Goal: Obtain resource: Download file/media

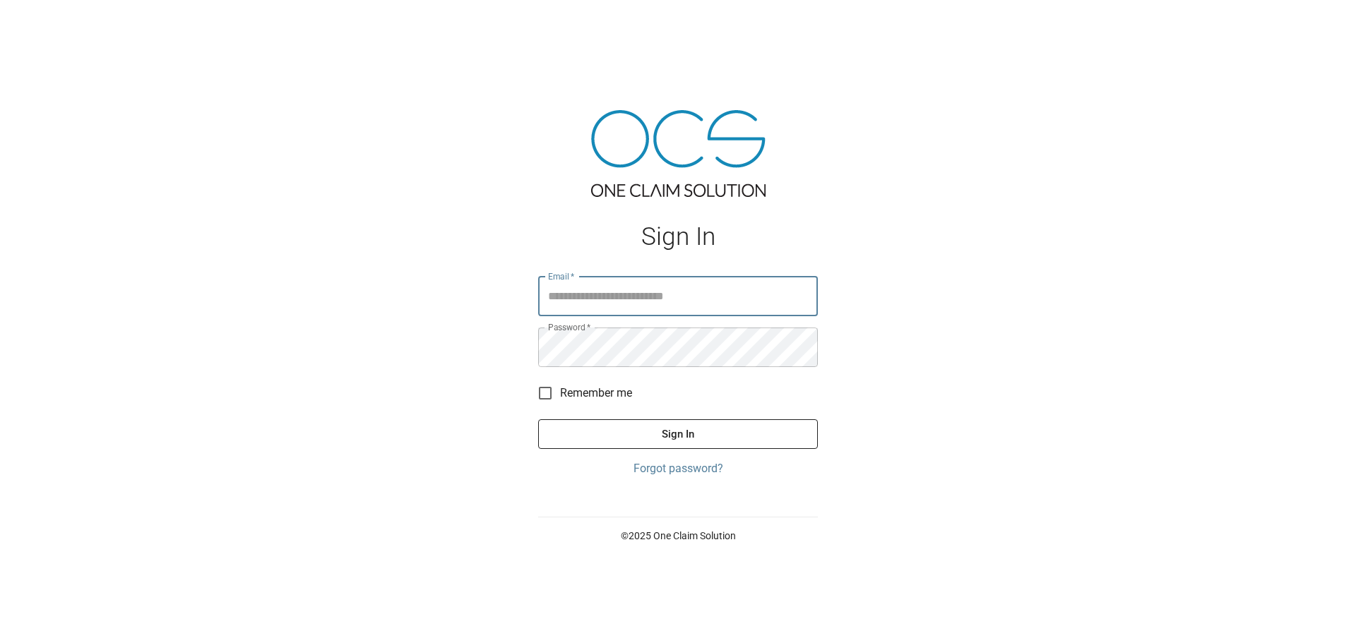
type input "**********"
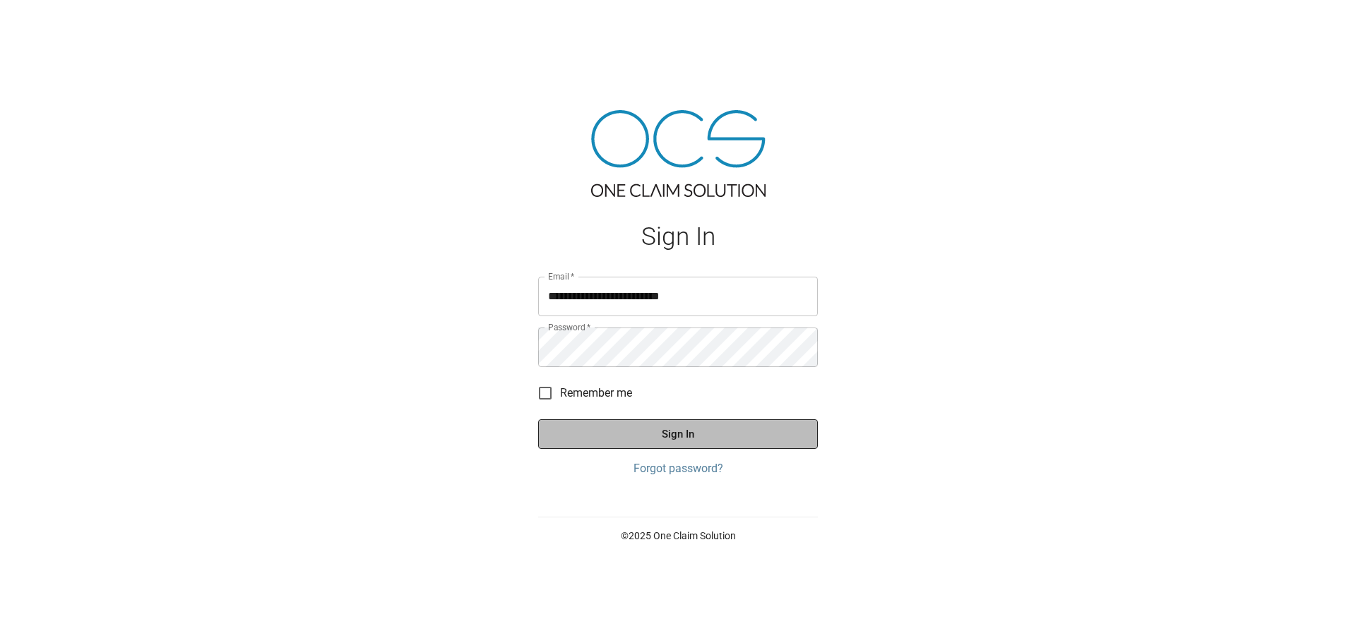
click at [682, 439] on button "Sign In" at bounding box center [678, 434] width 280 height 30
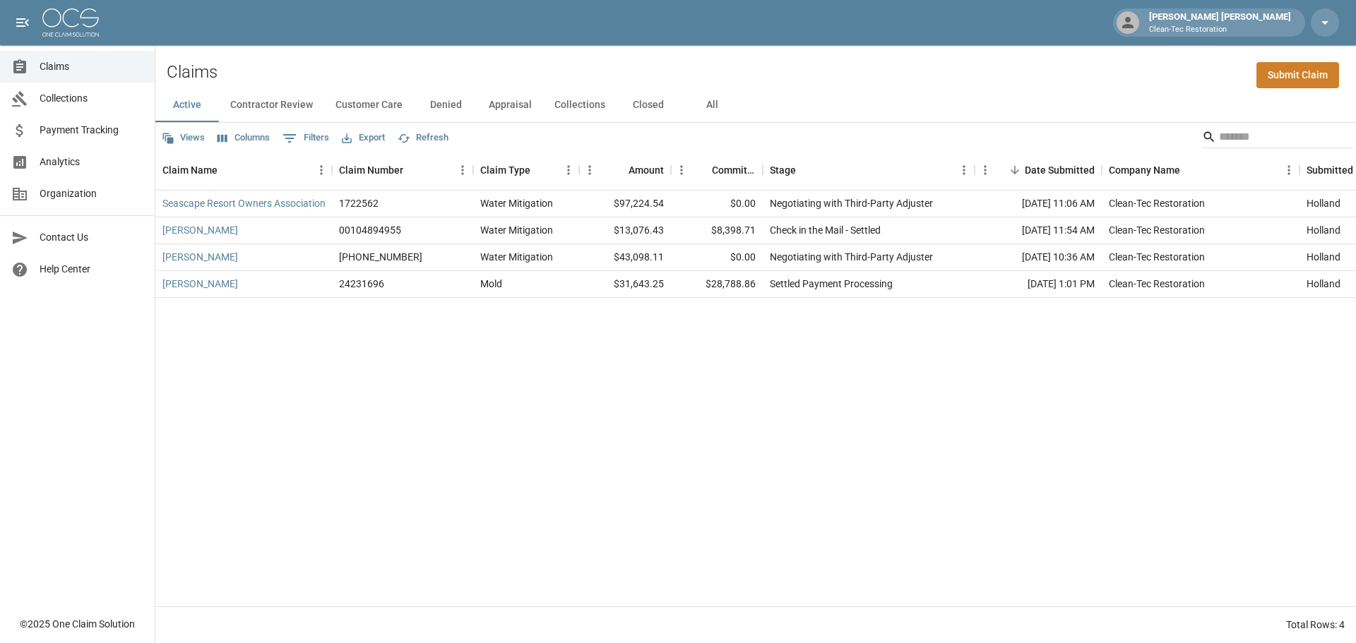
click at [49, 102] on span "Collections" at bounding box center [92, 98] width 104 height 15
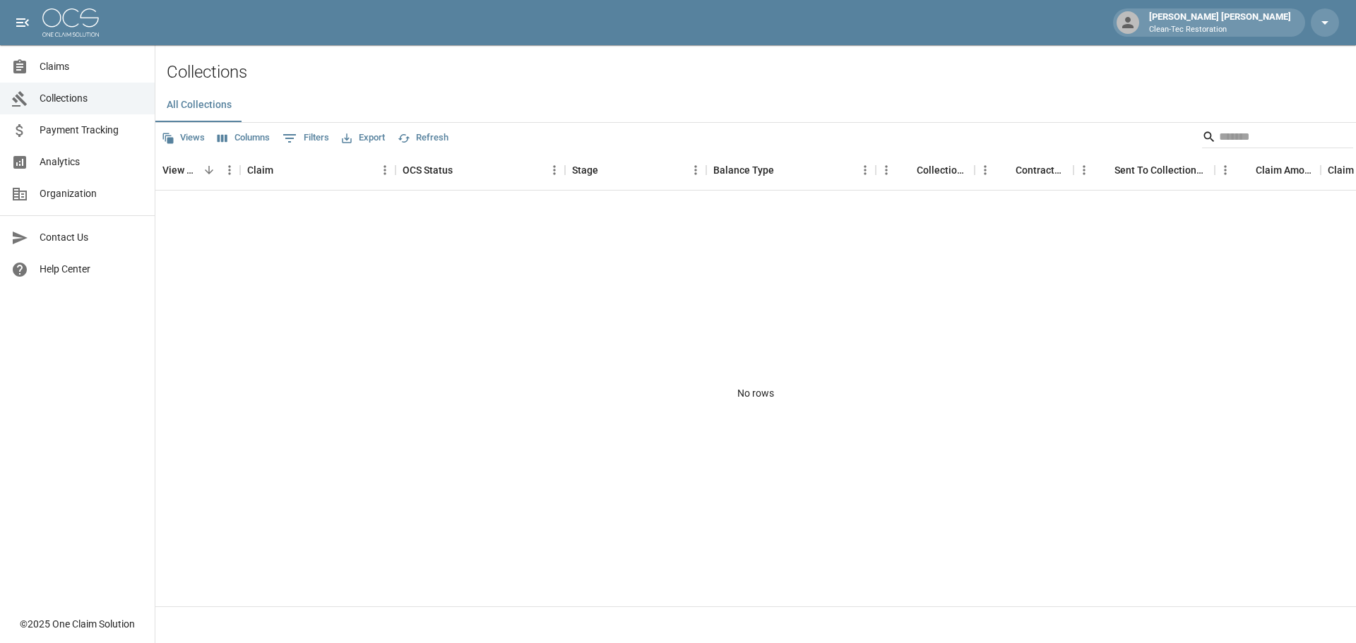
click at [56, 71] on span "Claims" at bounding box center [92, 66] width 104 height 15
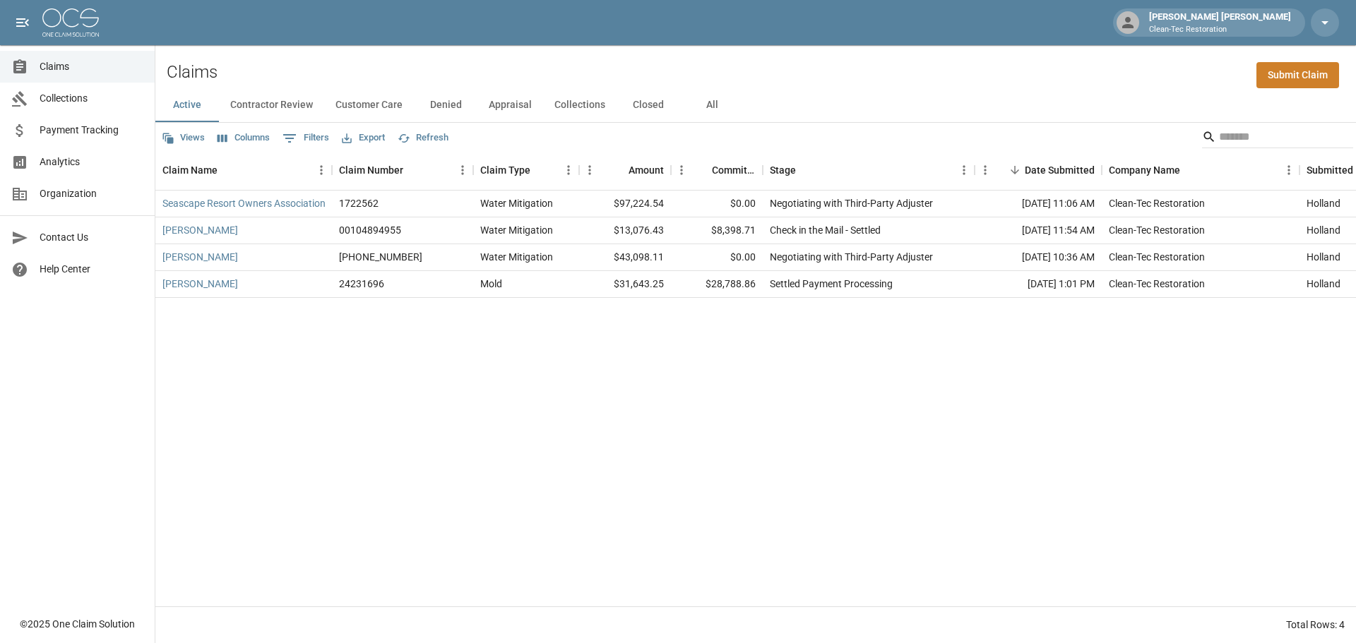
click at [513, 104] on button "Appraisal" at bounding box center [510, 105] width 66 height 34
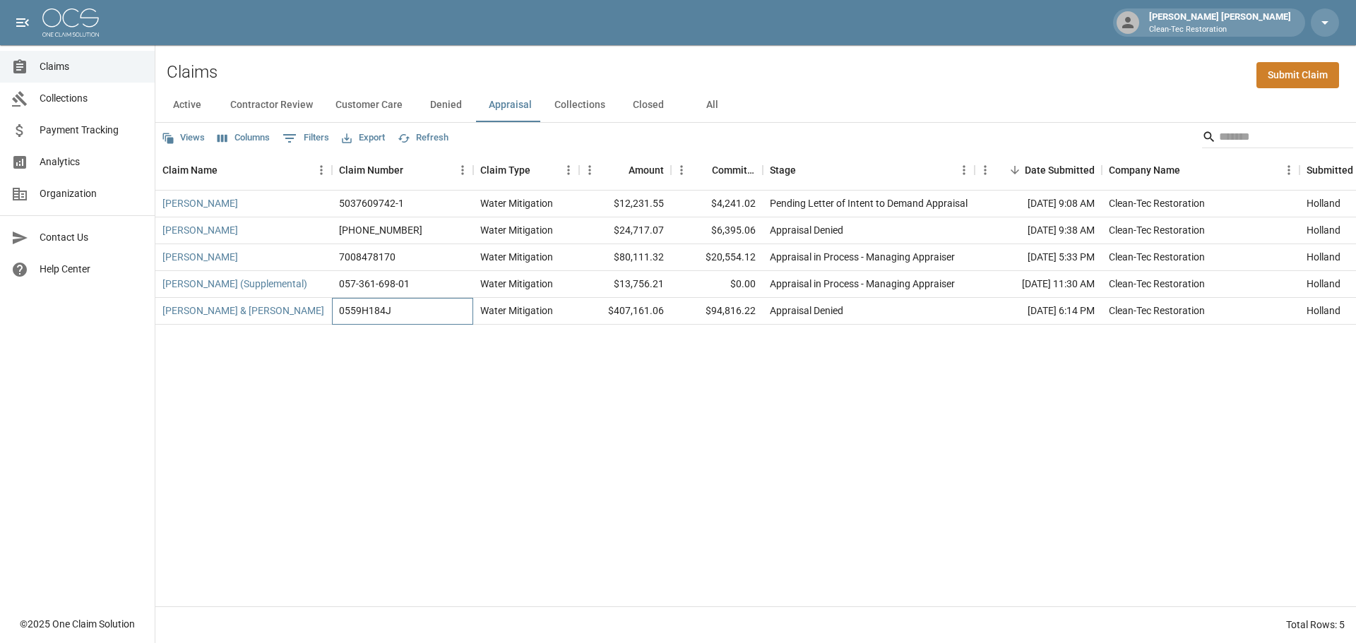
click at [378, 313] on div "0559H184J" at bounding box center [365, 311] width 52 height 14
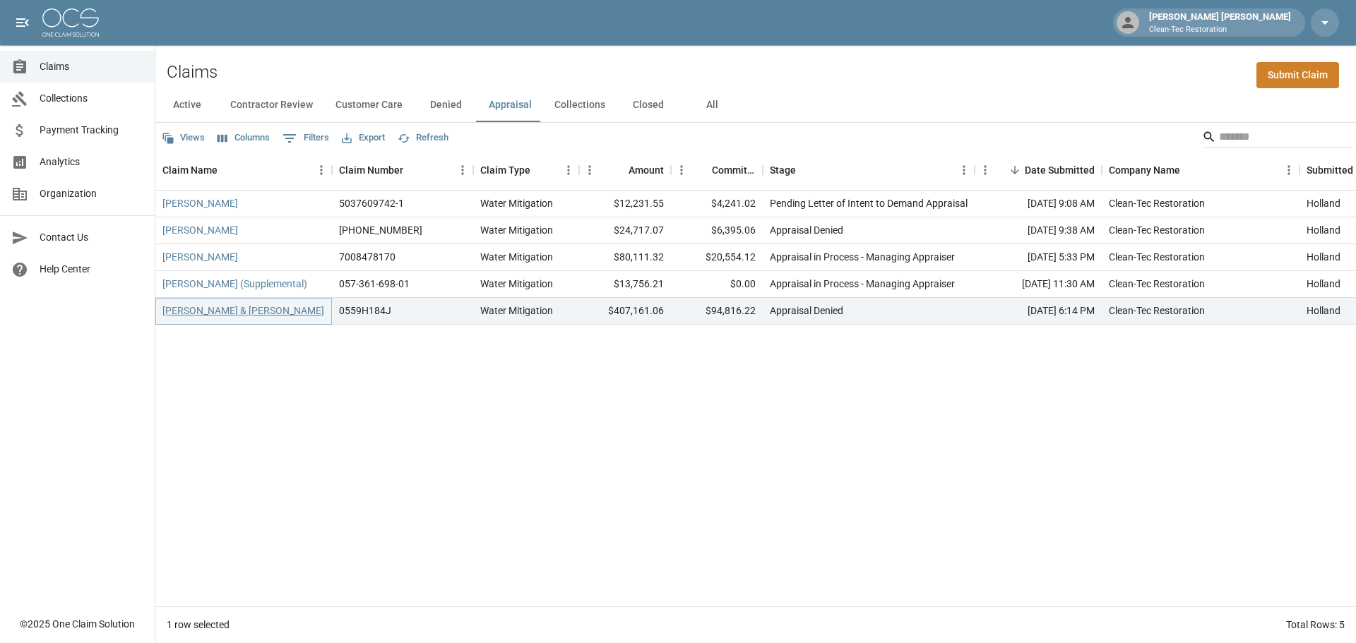
click at [187, 304] on link "[PERSON_NAME] & [PERSON_NAME]" at bounding box center [243, 311] width 162 height 14
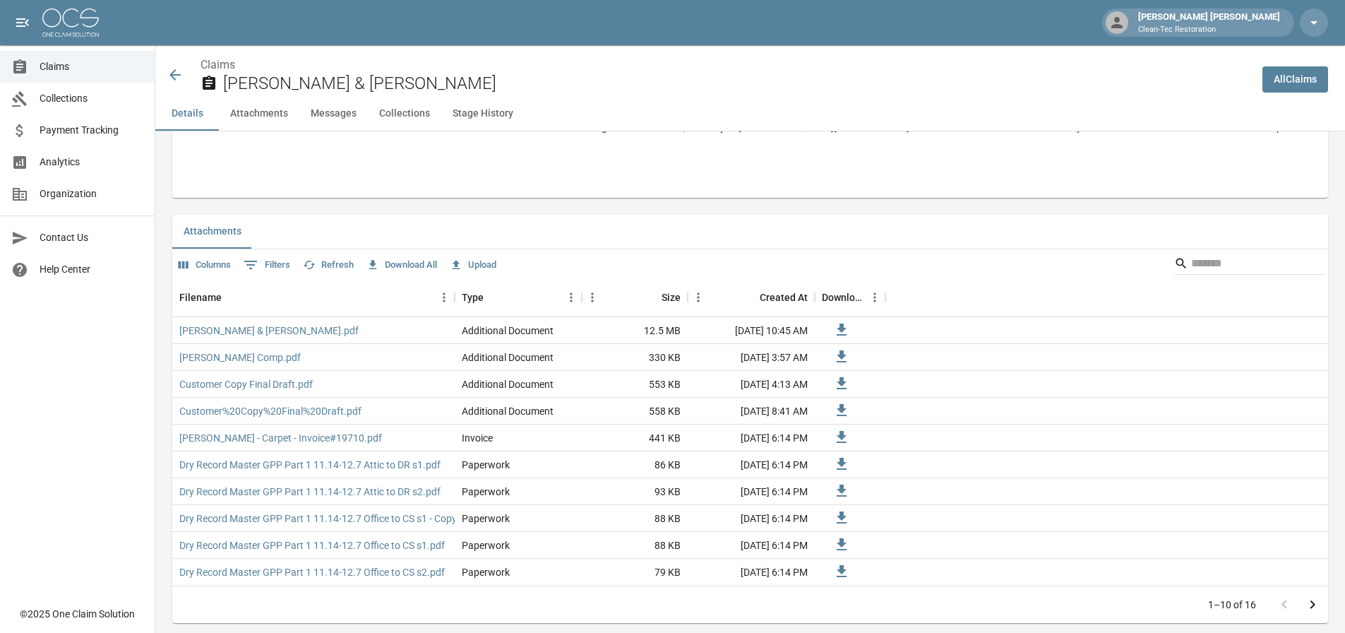
scroll to position [918, 0]
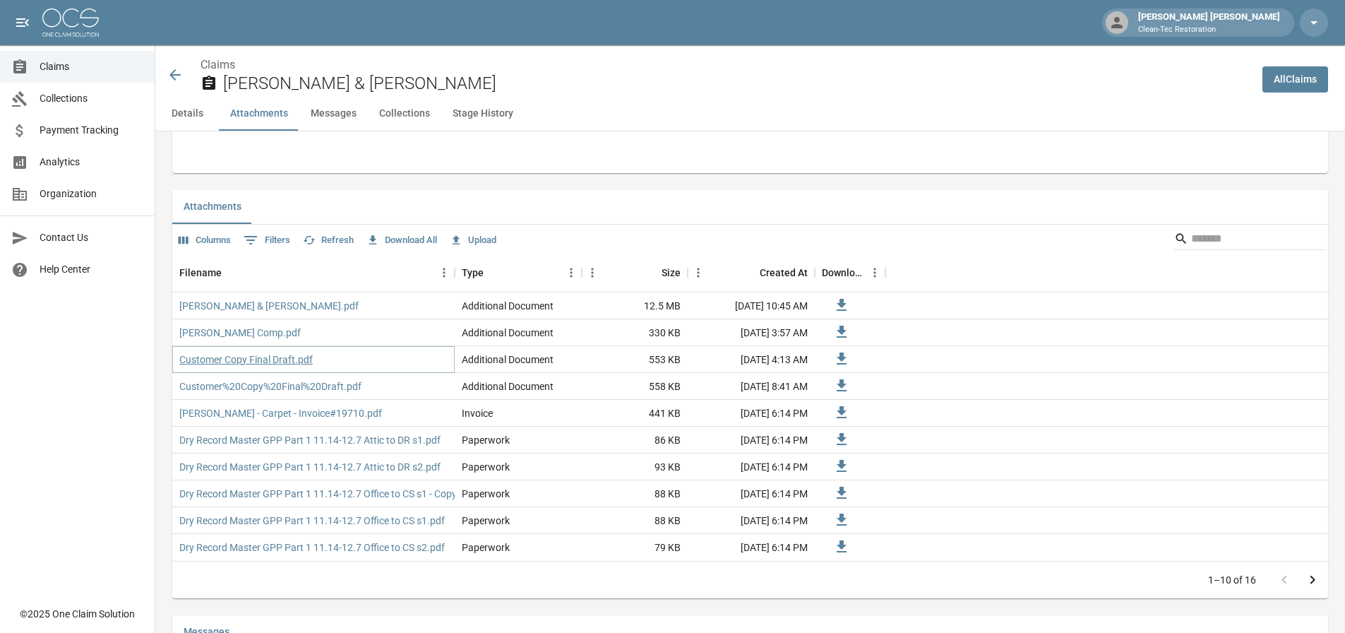
click at [269, 357] on link "Customer Copy Final Draft.pdf" at bounding box center [245, 359] width 133 height 14
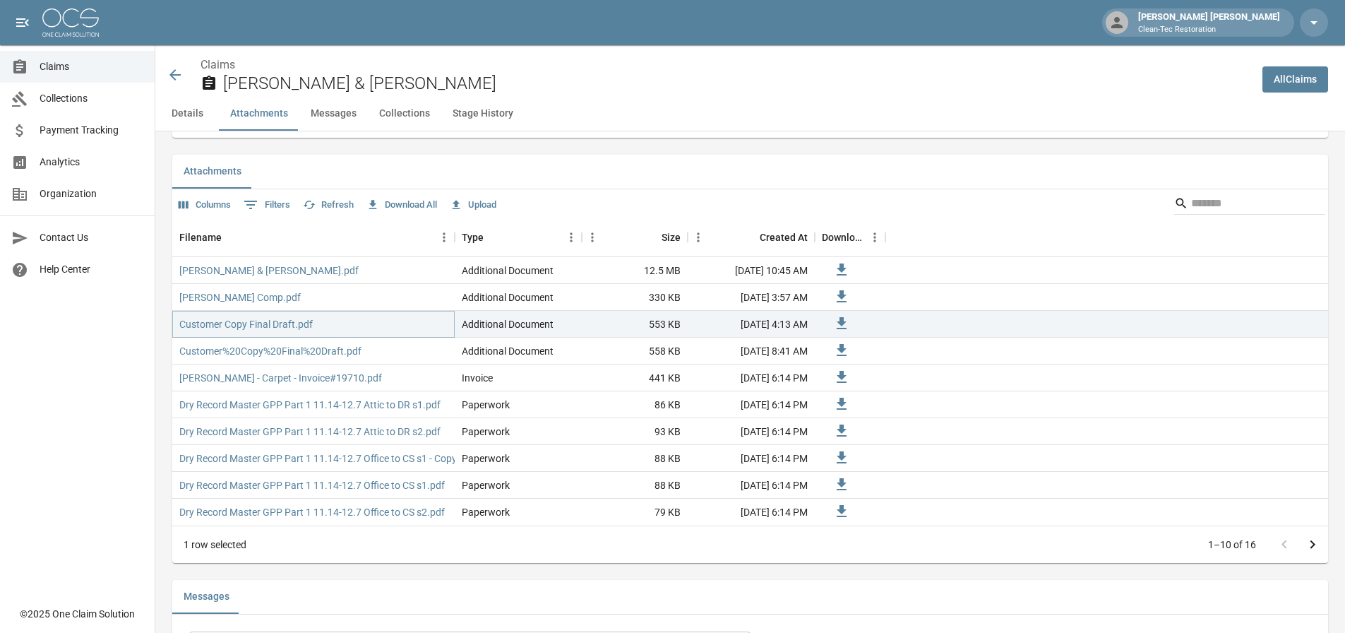
scroll to position [989, 0]
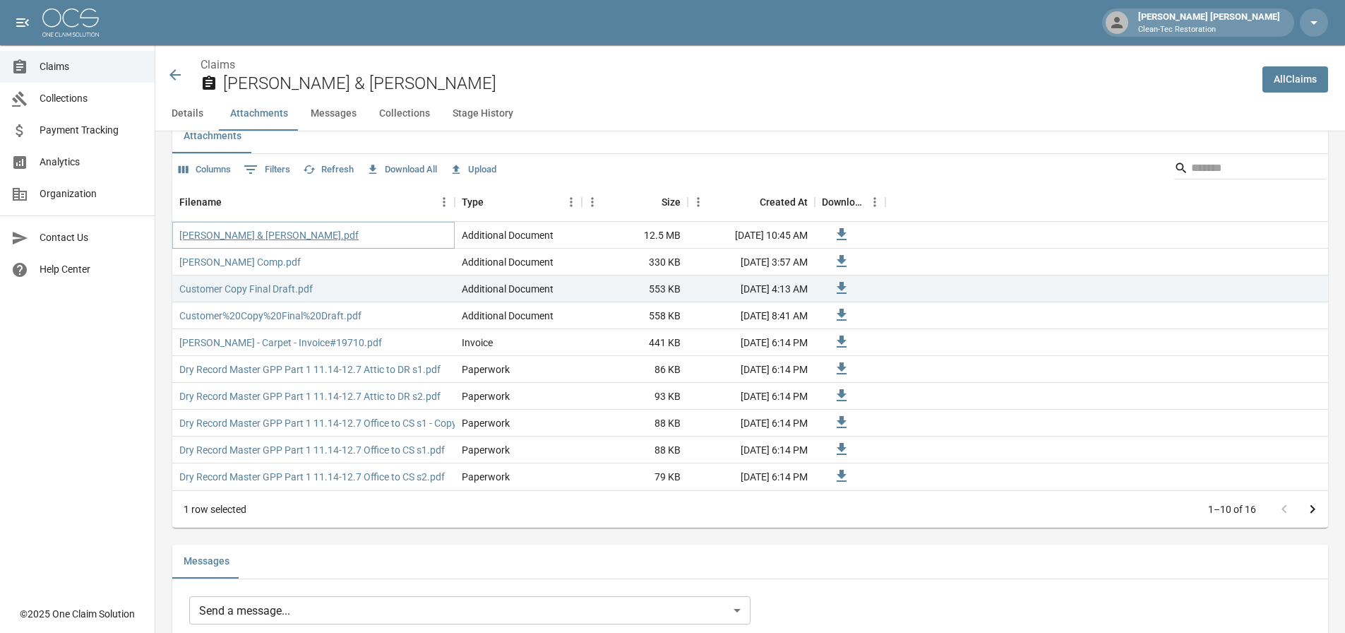
click at [261, 234] on link "[PERSON_NAME] & [PERSON_NAME].pdf" at bounding box center [268, 235] width 179 height 14
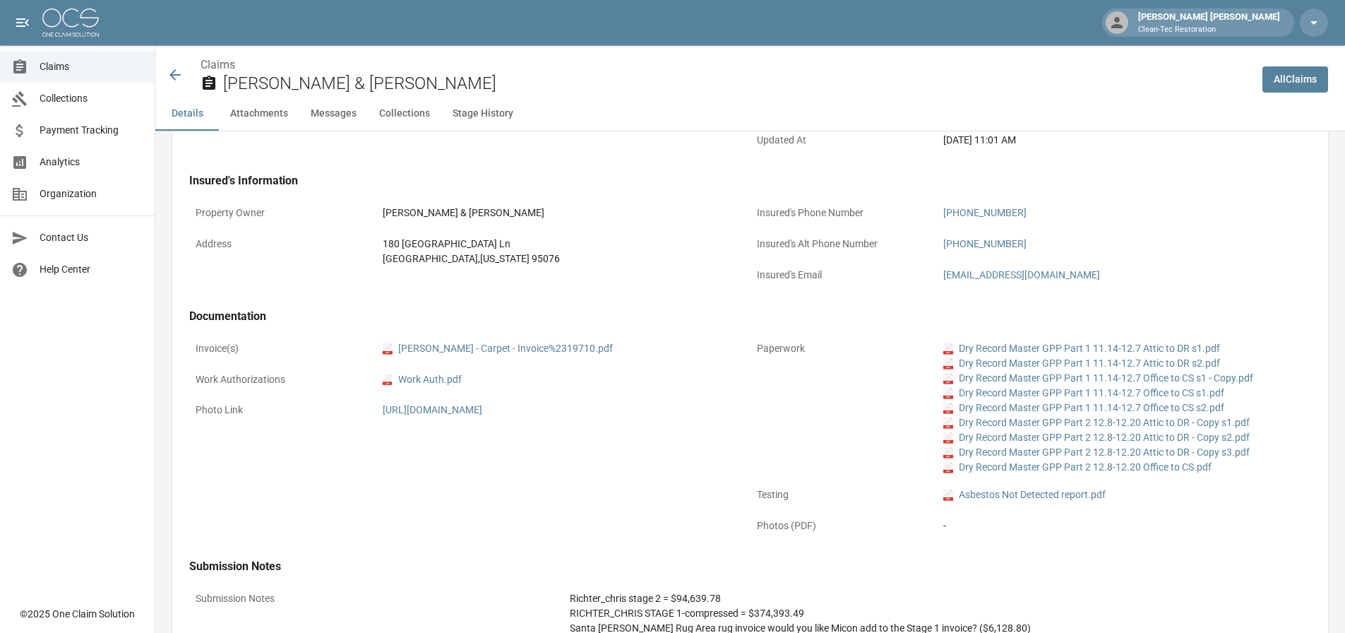
scroll to position [353, 0]
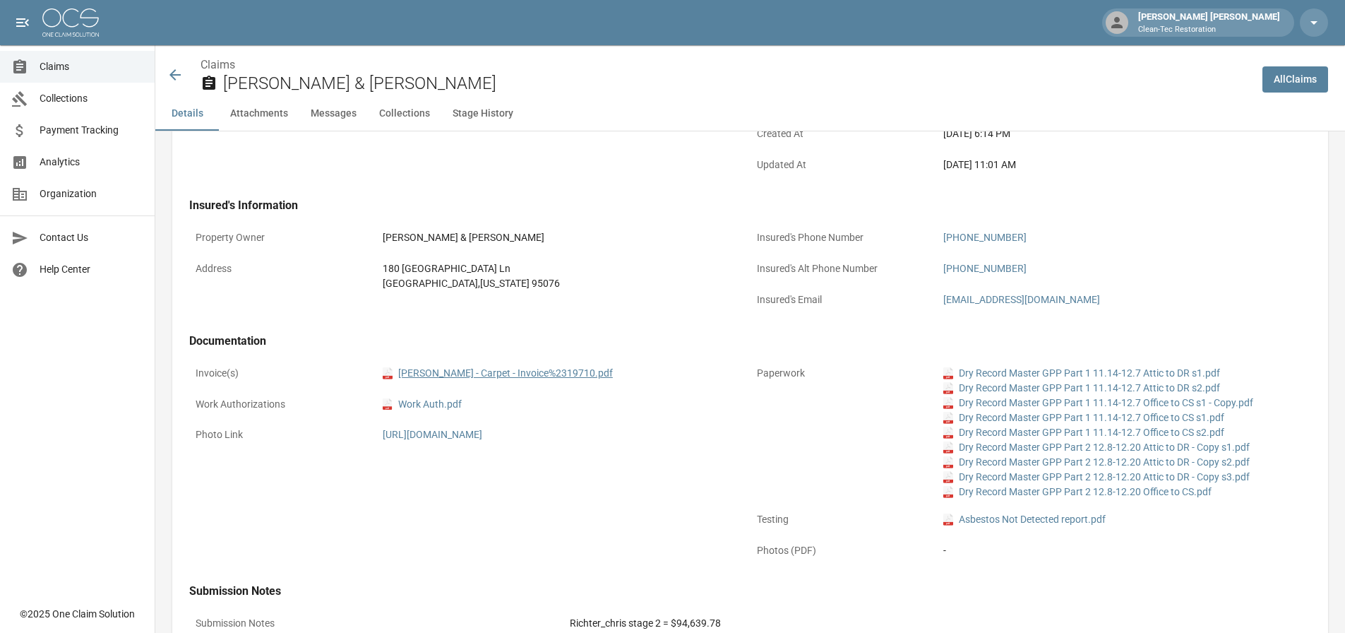
click at [457, 371] on link "pdf [PERSON_NAME] - Carpet - Invoice%2319710.pdf" at bounding box center [498, 373] width 230 height 15
click at [440, 407] on link "pdf Work Auth.pdf" at bounding box center [422, 404] width 79 height 15
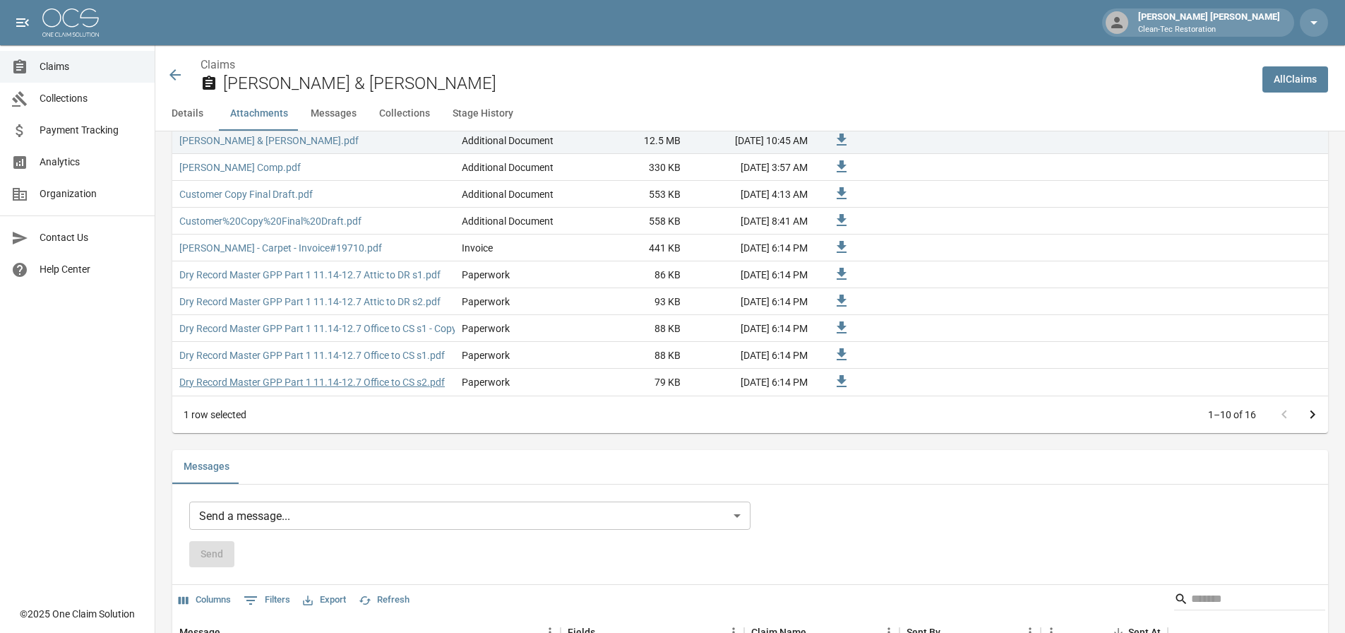
scroll to position [1059, 0]
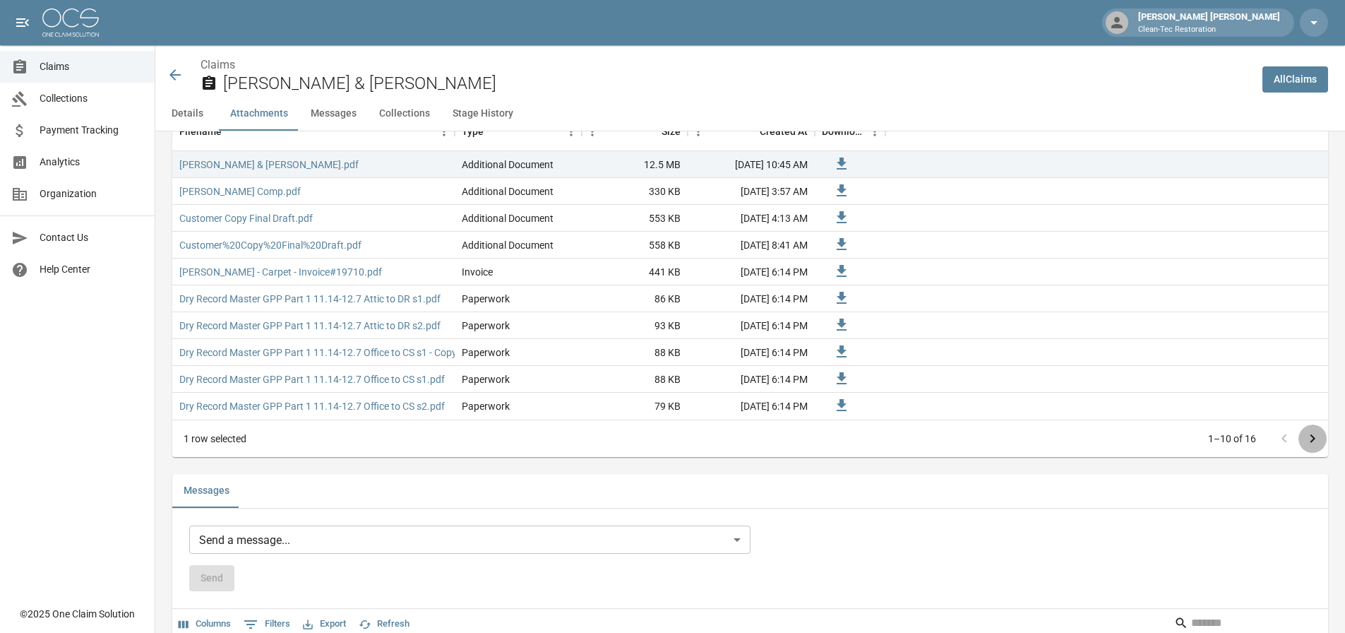
click at [1318, 434] on icon "Go to next page" at bounding box center [1312, 438] width 17 height 17
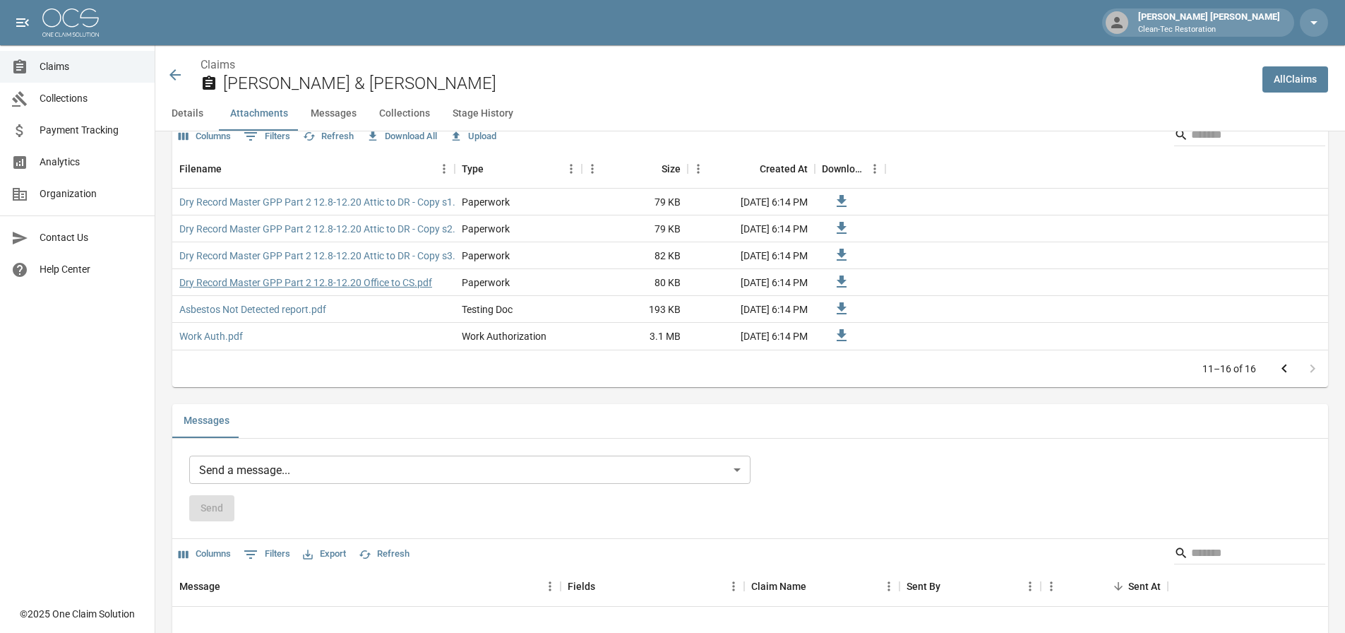
scroll to position [989, 0]
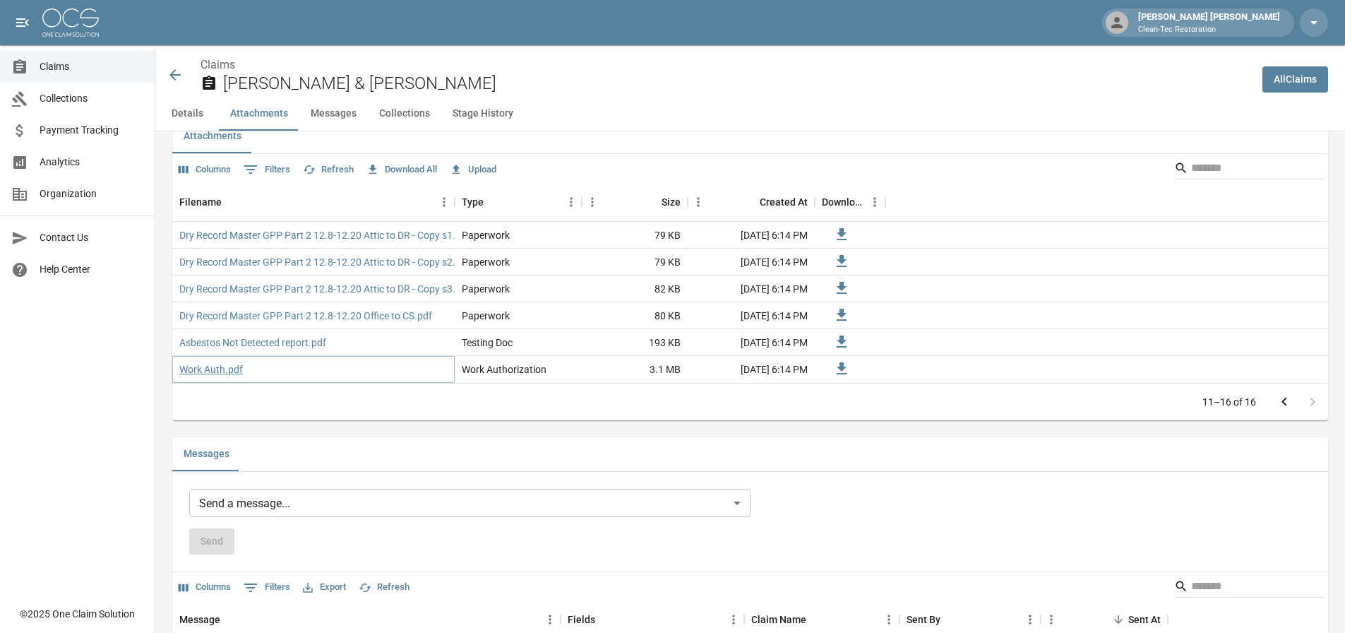
click at [230, 368] on link "Work Auth.pdf" at bounding box center [211, 369] width 64 height 14
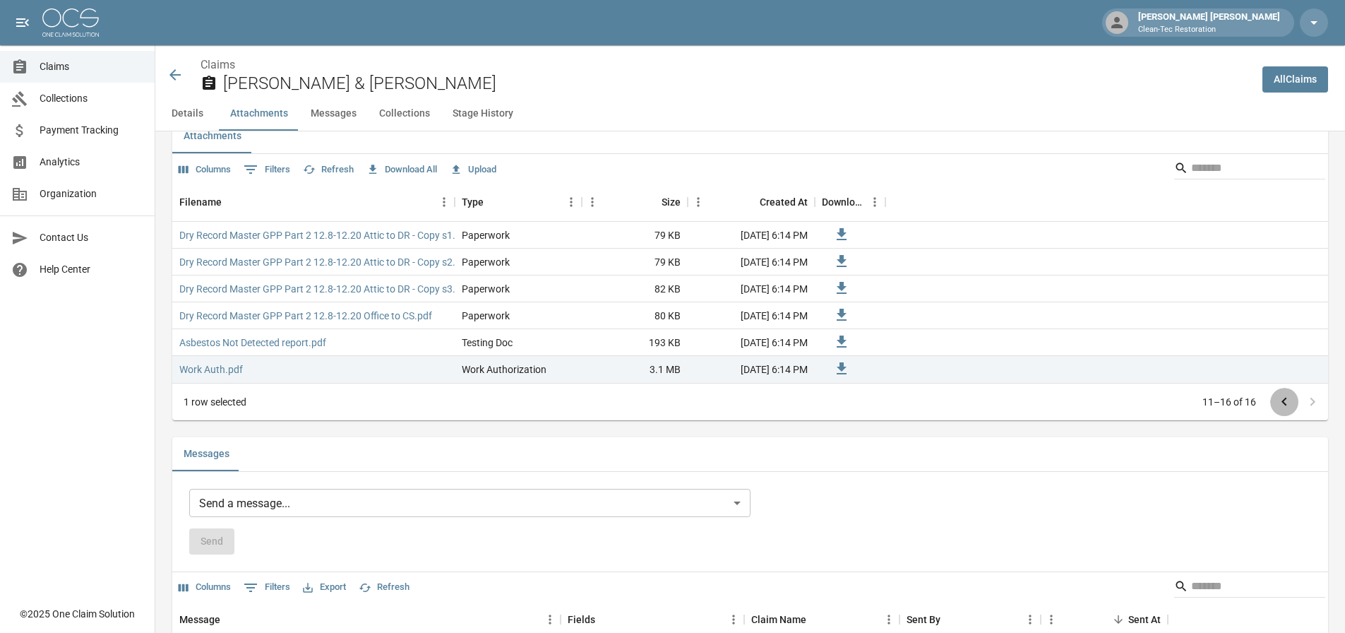
click at [1293, 403] on icon "Go to previous page" at bounding box center [1284, 401] width 17 height 17
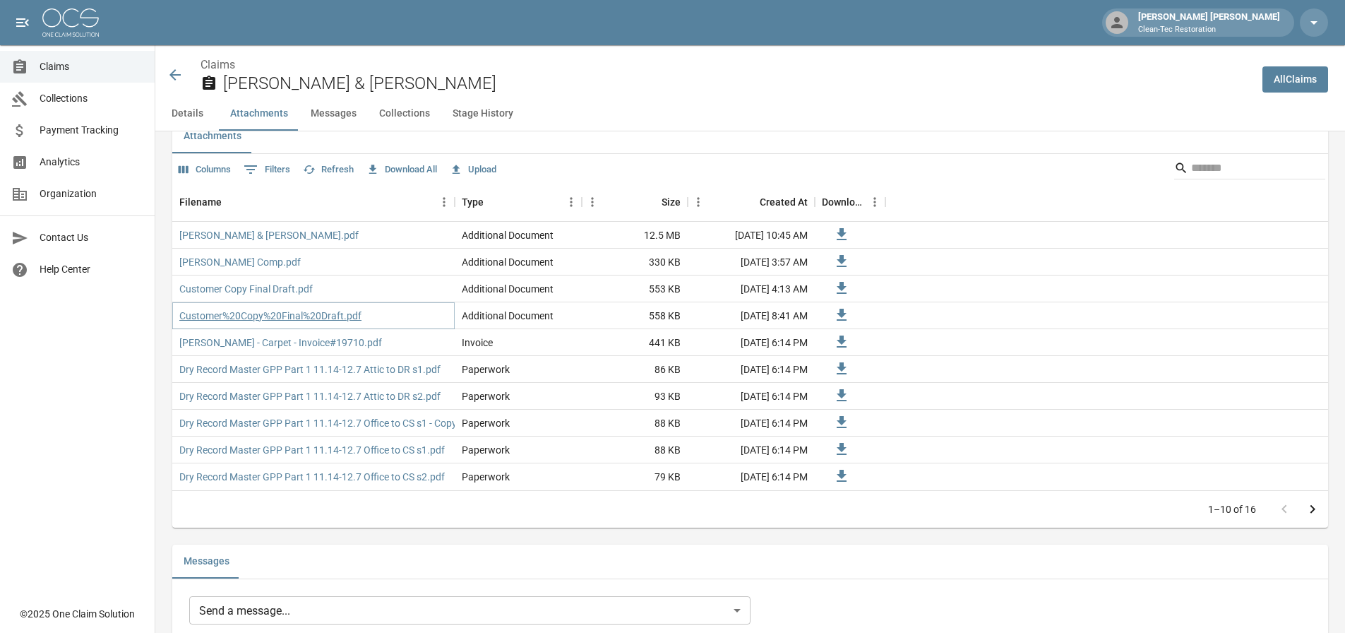
click at [284, 317] on link "Customer%20Copy%20Final%20Draft.pdf" at bounding box center [270, 316] width 182 height 14
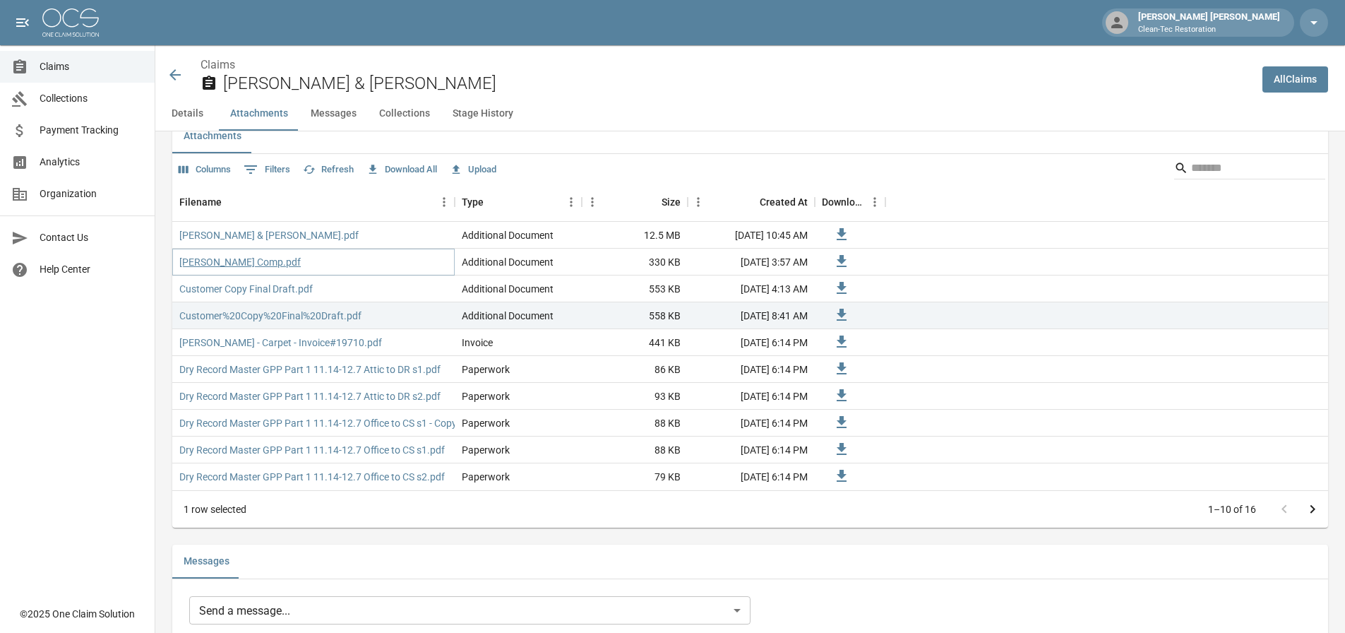
click at [222, 261] on link "[PERSON_NAME] Comp.pdf" at bounding box center [239, 262] width 121 height 14
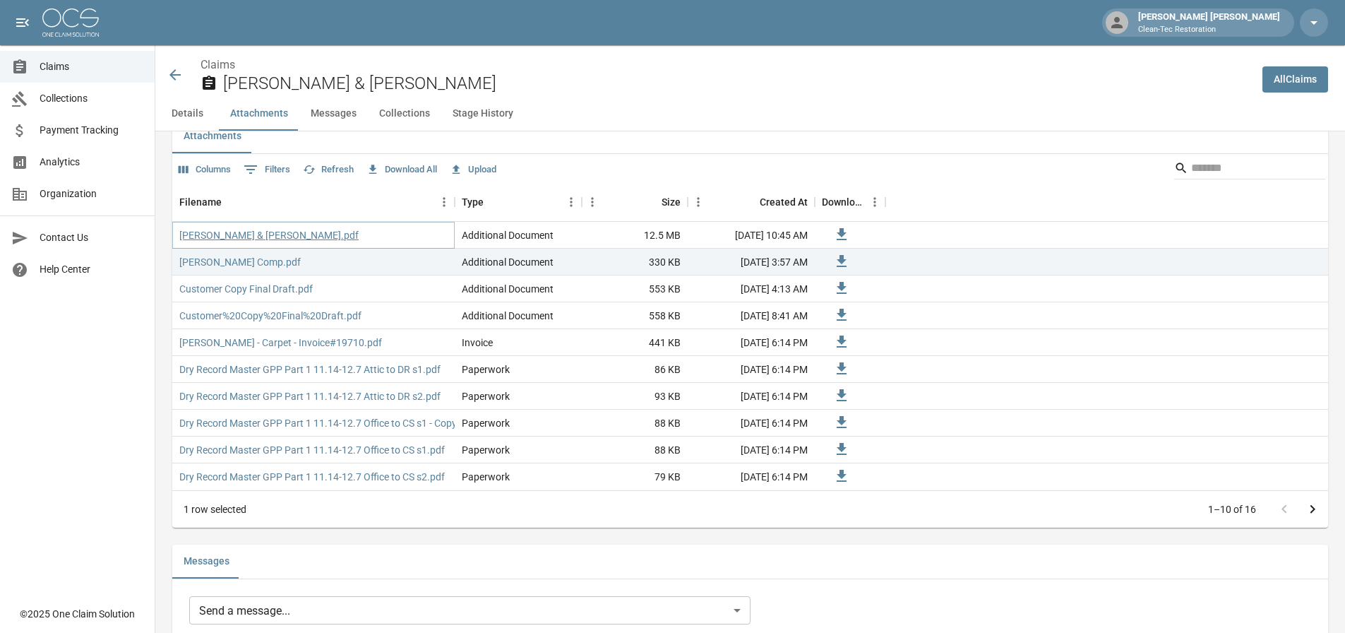
click at [234, 237] on link "[PERSON_NAME] & [PERSON_NAME].pdf" at bounding box center [268, 235] width 179 height 14
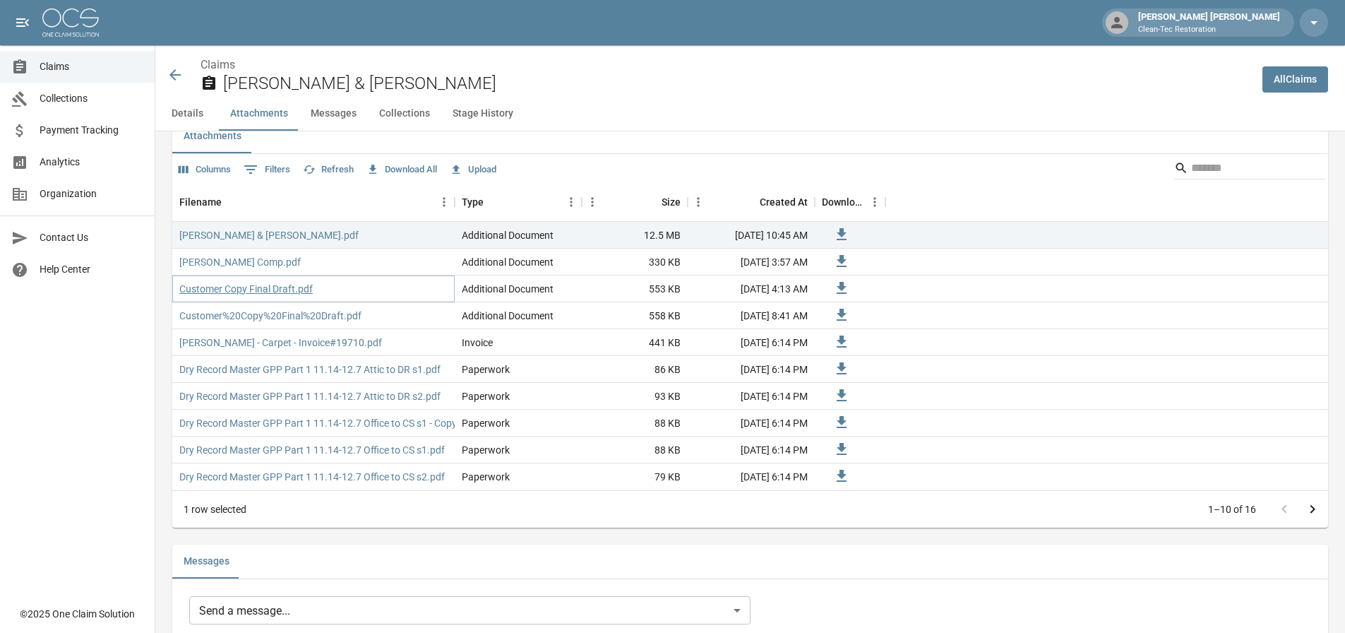
click at [278, 288] on link "Customer Copy Final Draft.pdf" at bounding box center [245, 289] width 133 height 14
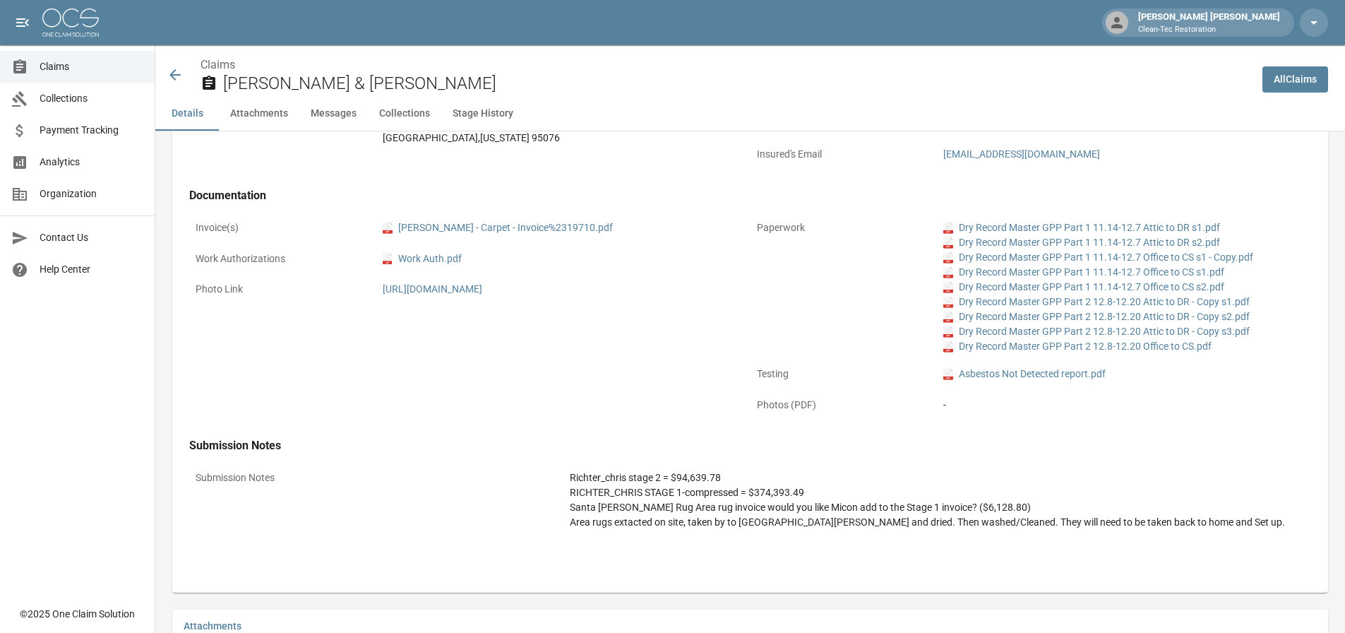
scroll to position [494, 0]
